Goal: Transaction & Acquisition: Purchase product/service

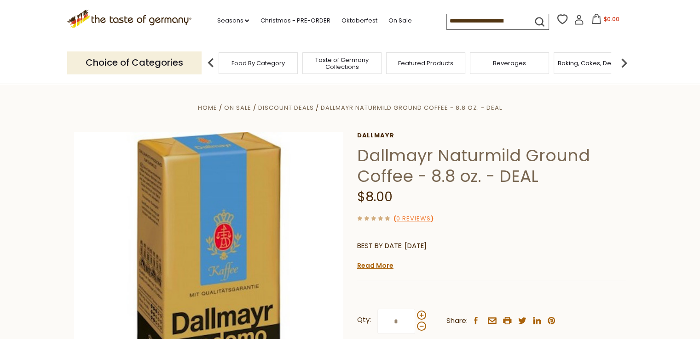
click at [481, 27] on input at bounding box center [486, 20] width 78 height 13
click at [482, 29] on div "Compare Compare up to 4 items: Clear Selection Compare search_icon" at bounding box center [539, 21] width 187 height 18
click at [512, 23] on input at bounding box center [486, 20] width 78 height 13
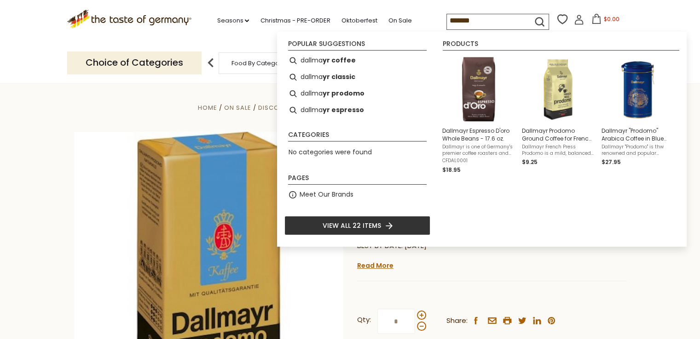
type input "********"
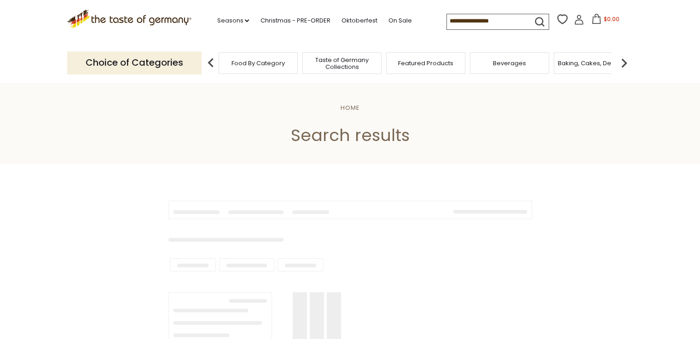
type input "********"
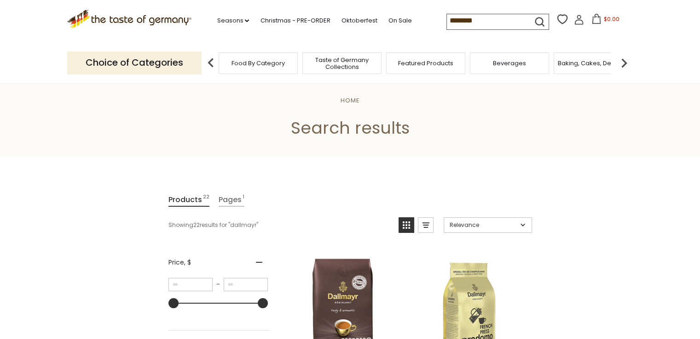
scroll to position [5, 0]
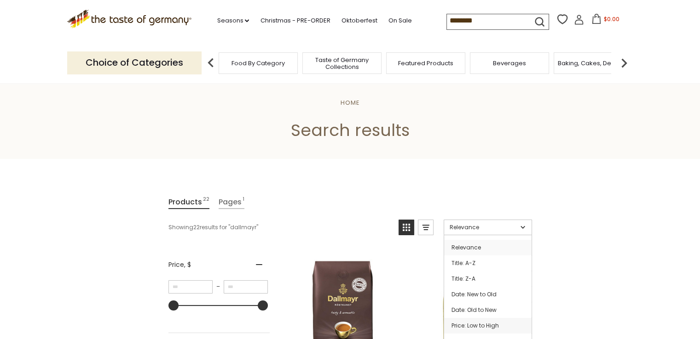
click at [493, 326] on link "Price: Low to High" at bounding box center [487, 326] width 87 height 16
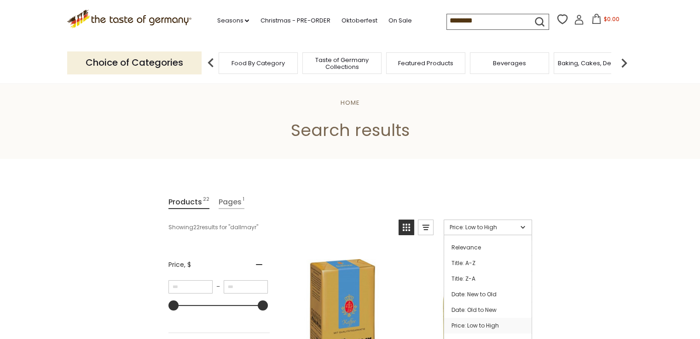
click at [523, 228] on link "Price: Low to High" at bounding box center [487, 228] width 88 height 16
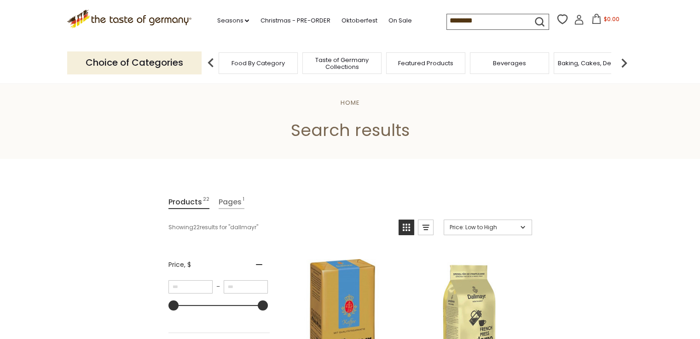
click at [523, 228] on link "Price: Low to High" at bounding box center [487, 228] width 88 height 16
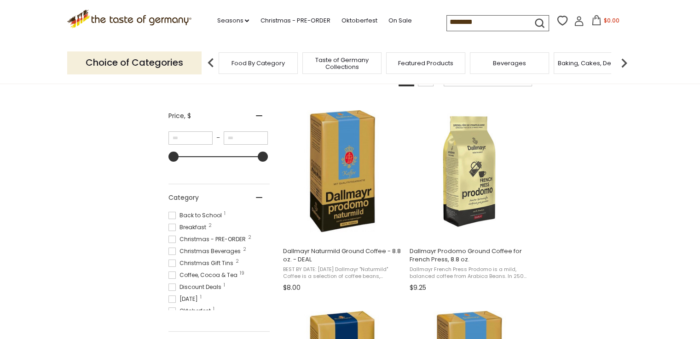
scroll to position [135, 0]
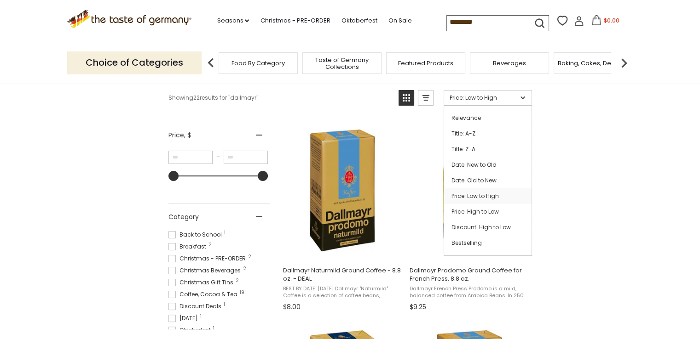
click at [523, 98] on link "Price: Low to High" at bounding box center [487, 98] width 88 height 16
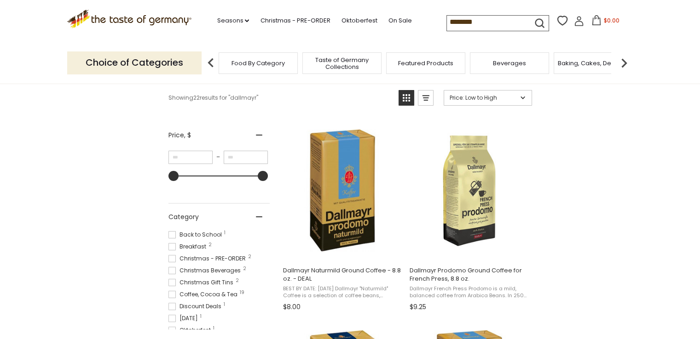
click at [523, 98] on link "Price: Low to High" at bounding box center [487, 98] width 88 height 16
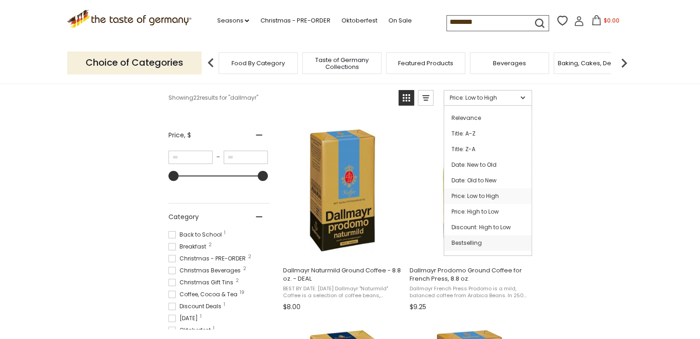
click at [476, 242] on link "Bestselling" at bounding box center [487, 244] width 87 height 16
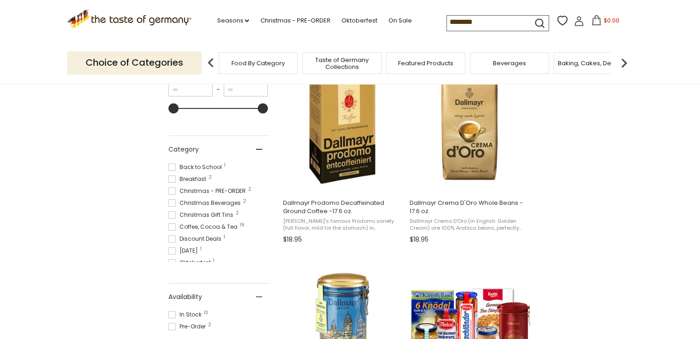
scroll to position [221, 0]
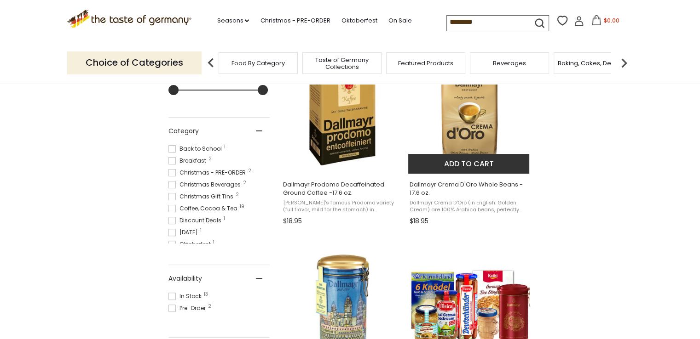
click at [471, 201] on span "Dallmayr Crema D'Oro (in English: Golden Cream) are 100% Arabica beans, perfect…" at bounding box center [468, 207] width 119 height 14
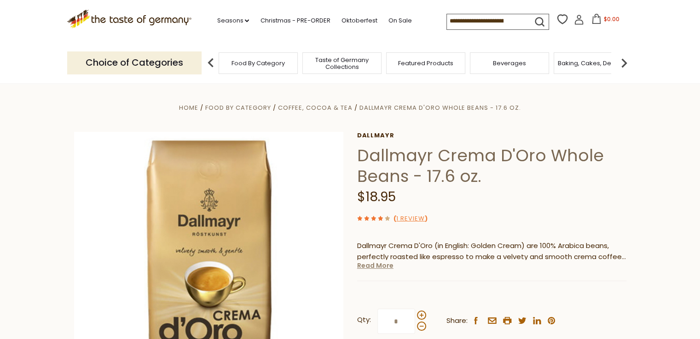
click at [380, 267] on link "Read More" at bounding box center [375, 265] width 36 height 9
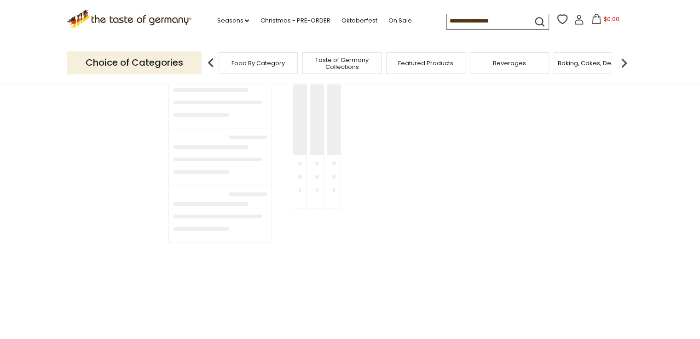
type input "********"
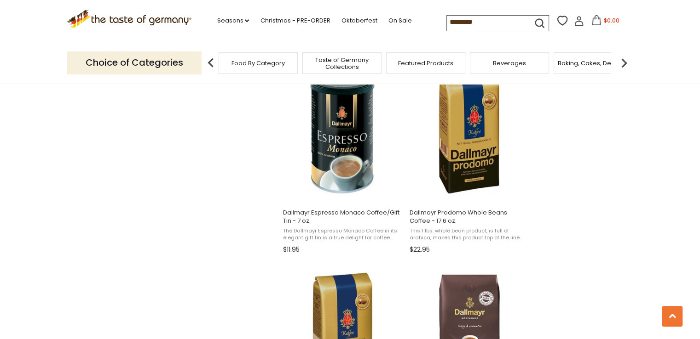
scroll to position [999, 0]
